Goal: Task Accomplishment & Management: Use online tool/utility

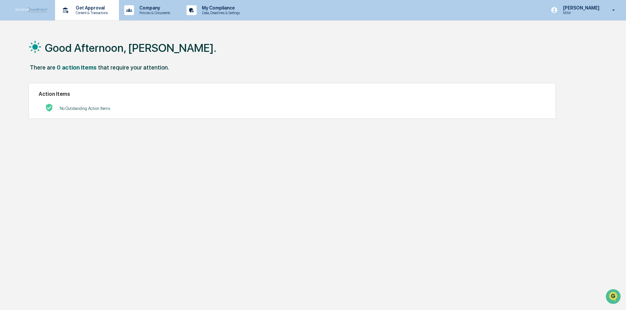
click at [93, 13] on p "Content & Transactions" at bounding box center [91, 12] width 41 height 5
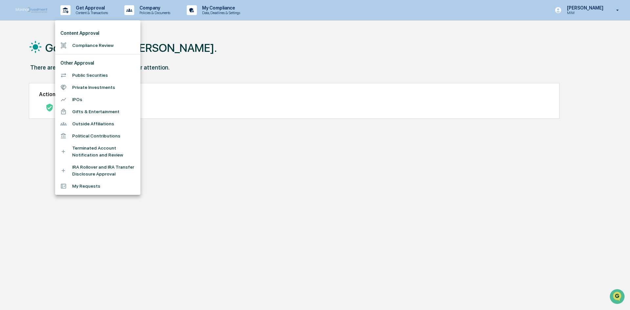
click at [162, 39] on div at bounding box center [315, 155] width 630 height 310
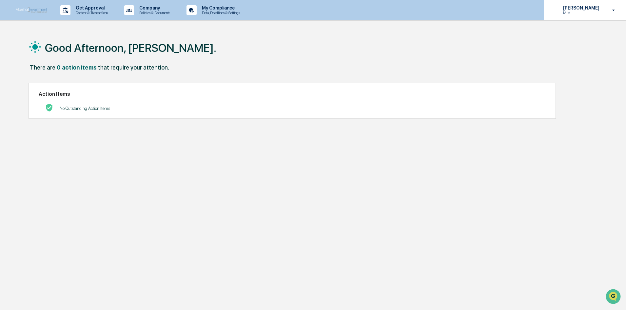
click at [612, 10] on icon at bounding box center [613, 10] width 11 height 6
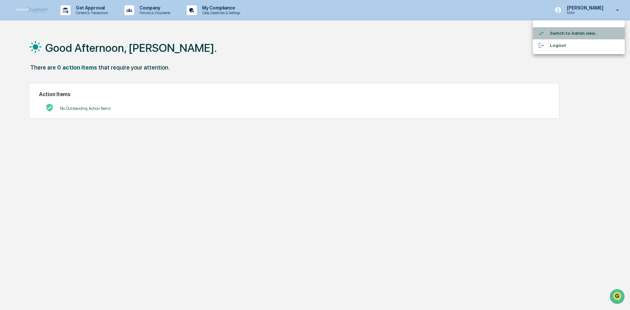
click at [584, 34] on li "Switch to Admin view..." at bounding box center [579, 33] width 92 height 12
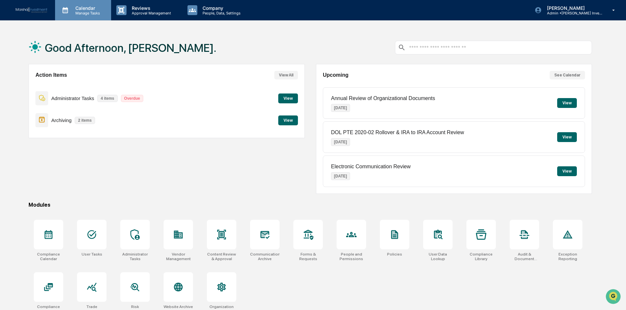
click at [83, 16] on div "Calendar Manage Tasks" at bounding box center [83, 10] width 56 height 20
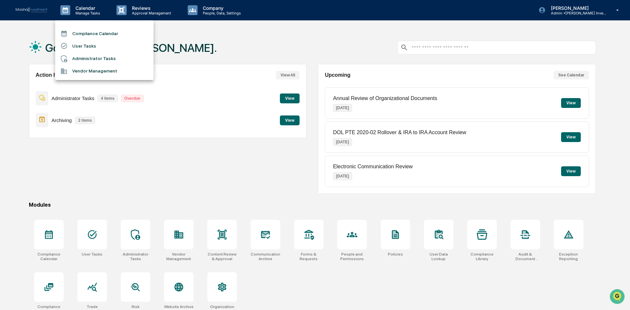
click at [90, 31] on li "Compliance Calendar" at bounding box center [104, 33] width 98 height 12
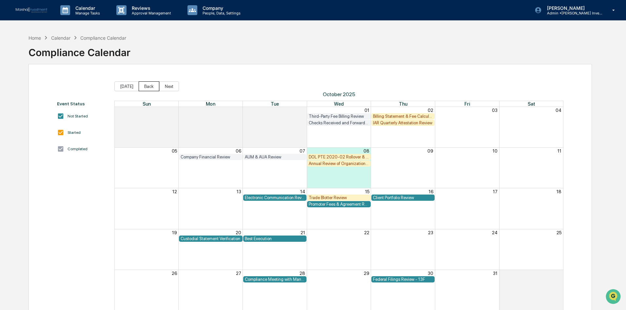
click at [140, 83] on button "Back" at bounding box center [149, 86] width 21 height 10
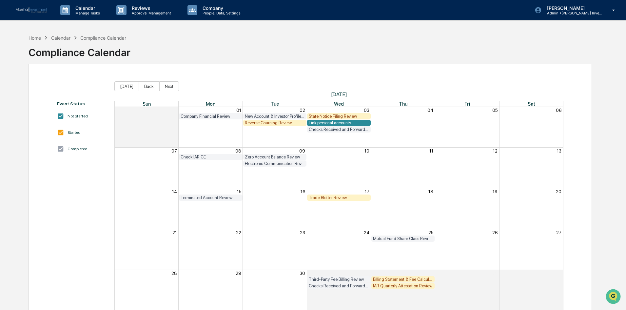
click at [337, 115] on div "State Notice Filing Review" at bounding box center [339, 116] width 60 height 5
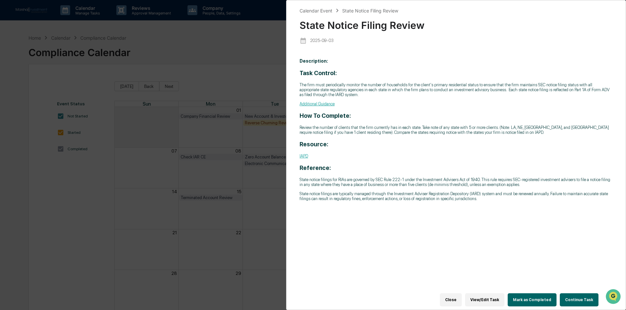
click at [581, 298] on button "Continue Task" at bounding box center [579, 299] width 39 height 13
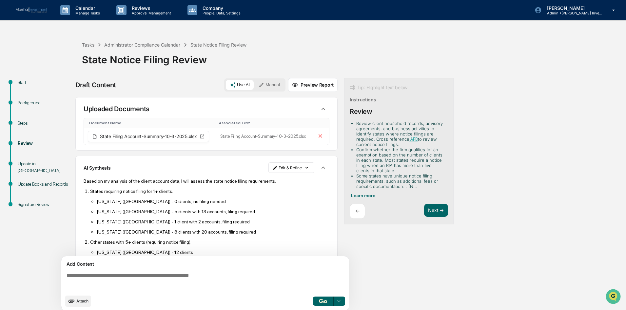
click at [324, 302] on img "button" at bounding box center [323, 301] width 8 height 4
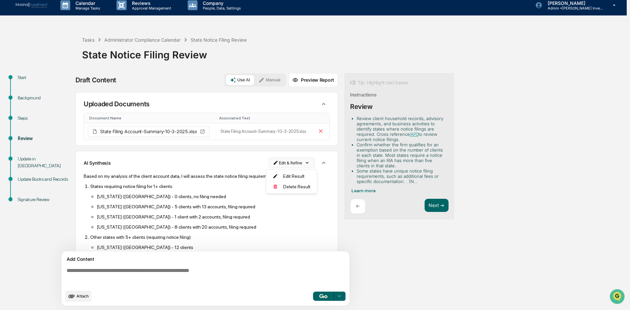
click at [300, 162] on html "Calendar Manage Tasks Reviews Approval Management Company People, Data, Setting…" at bounding box center [315, 150] width 630 height 310
click at [297, 178] on div "Edit Result" at bounding box center [289, 176] width 48 height 10
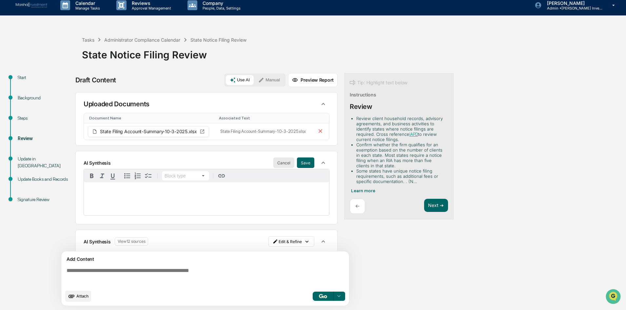
click at [278, 165] on button "Cancel" at bounding box center [284, 162] width 21 height 10
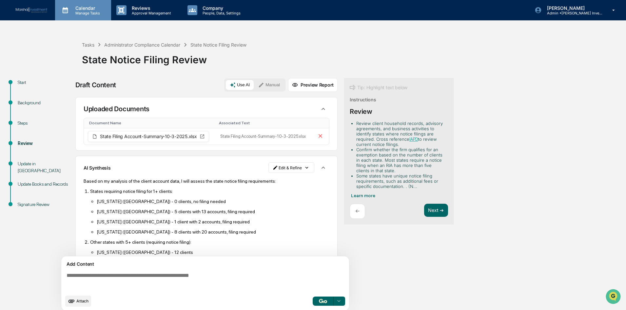
click at [85, 7] on p "Calendar" at bounding box center [86, 8] width 33 height 6
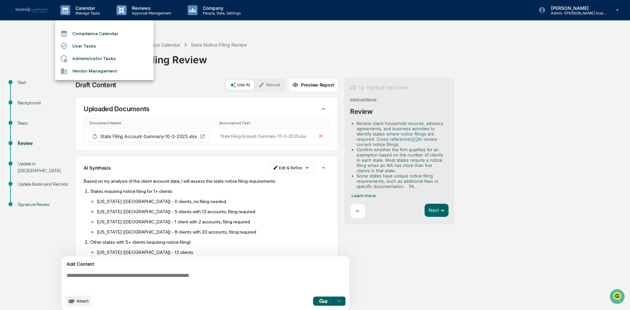
click at [83, 34] on li "Compliance Calendar" at bounding box center [104, 33] width 98 height 12
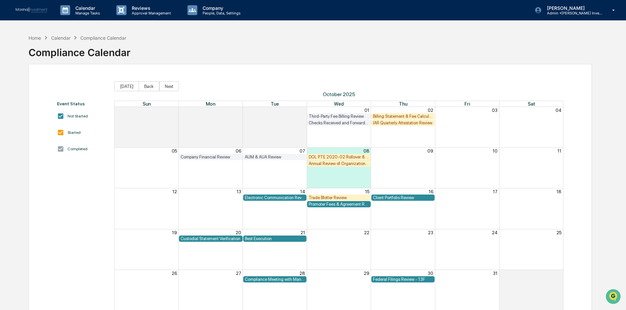
click at [330, 164] on div "Annual Review of Organizational Documents" at bounding box center [339, 163] width 60 height 5
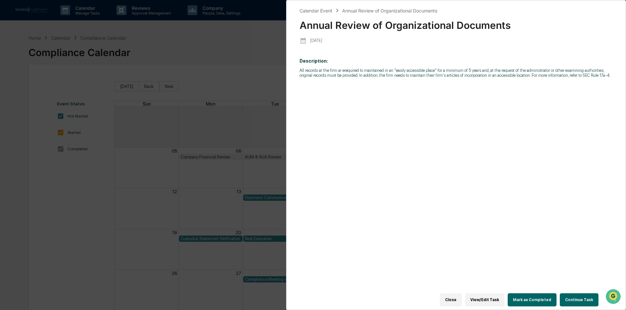
click at [575, 295] on button "Continue Task" at bounding box center [579, 299] width 39 height 13
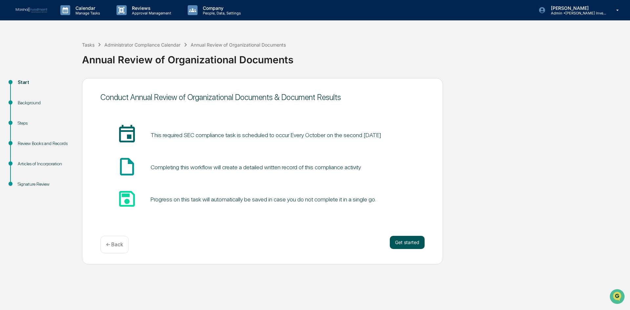
click at [411, 241] on button "Get started" at bounding box center [407, 242] width 35 height 13
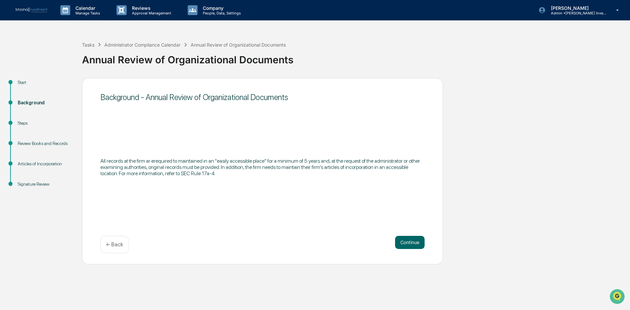
click at [411, 241] on button "Continue" at bounding box center [410, 242] width 30 height 13
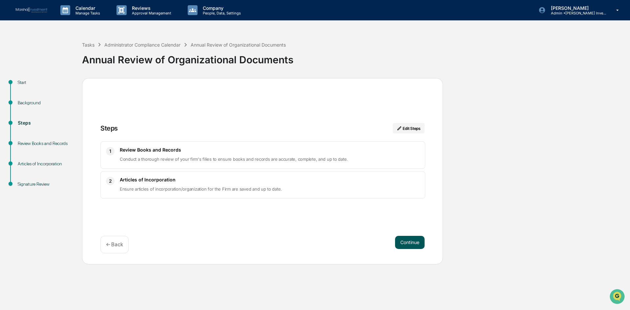
click at [410, 240] on button "Continue" at bounding box center [410, 242] width 30 height 13
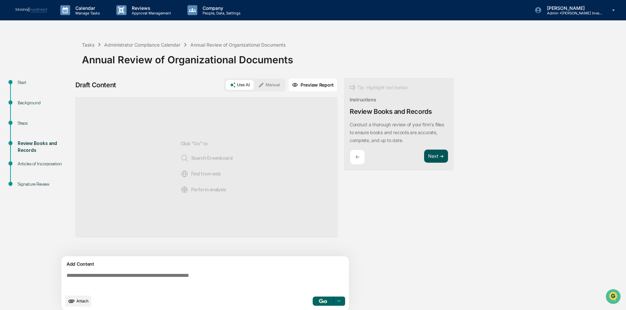
click at [436, 158] on button "Next ➔" at bounding box center [436, 156] width 24 height 13
click at [433, 148] on button "Next ➔" at bounding box center [436, 148] width 24 height 13
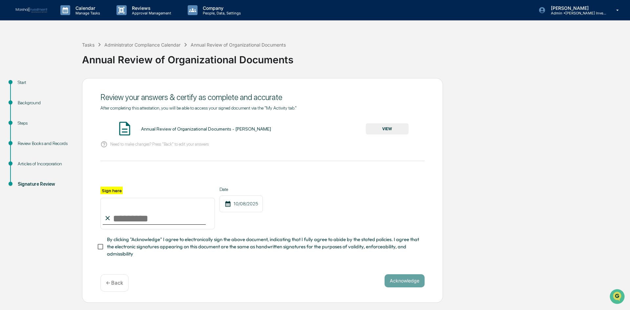
click at [124, 127] on img at bounding box center [124, 128] width 16 height 16
click at [386, 126] on button "VIEW" at bounding box center [387, 128] width 43 height 11
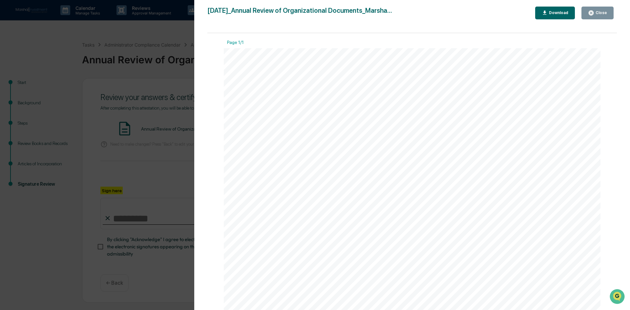
click at [603, 12] on div "Close" at bounding box center [600, 12] width 13 height 5
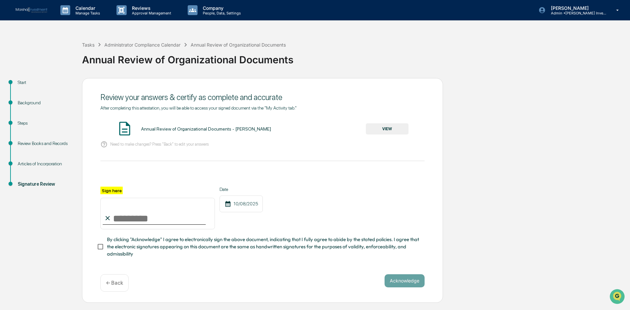
click at [493, 131] on div "Start Background Steps Review Books and Records Articles of Incorporation Signa…" at bounding box center [314, 190] width 623 height 225
click at [97, 8] on p "Calendar" at bounding box center [86, 8] width 33 height 6
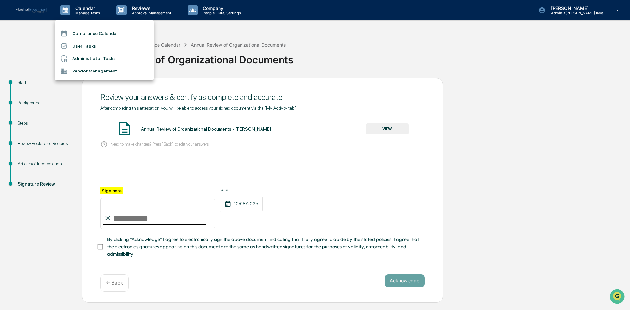
click at [86, 32] on li "Compliance Calendar" at bounding box center [104, 33] width 98 height 12
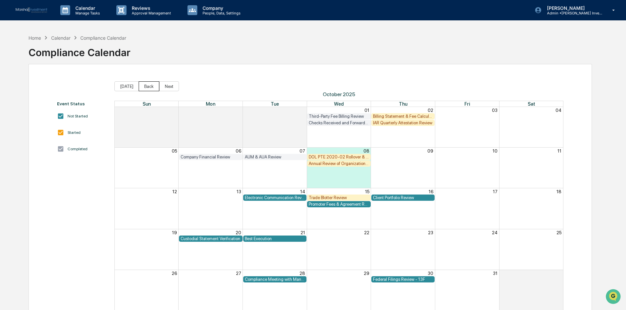
click at [145, 86] on button "Back" at bounding box center [149, 86] width 21 height 10
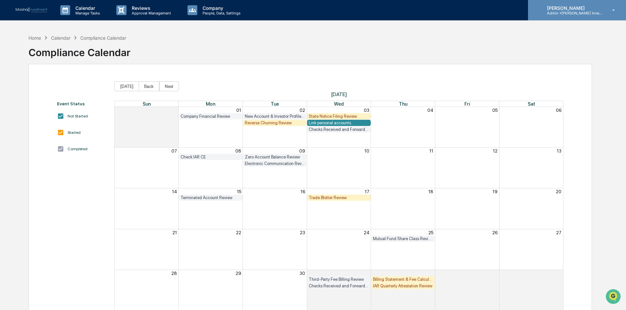
click at [614, 12] on icon at bounding box center [613, 10] width 11 height 6
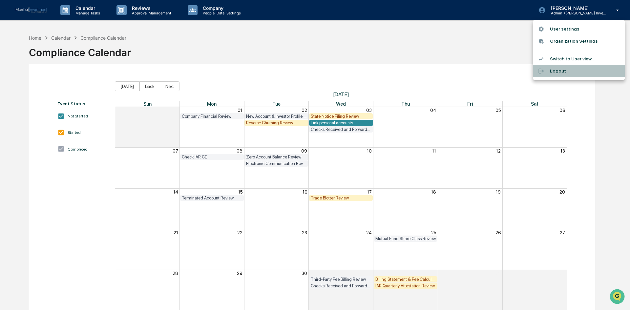
click at [549, 69] on div at bounding box center [544, 71] width 12 height 6
